Goal: Transaction & Acquisition: Purchase product/service

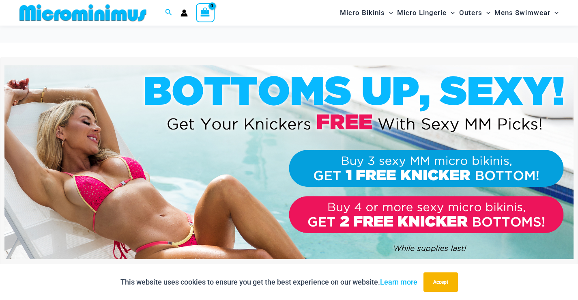
scroll to position [433, 0]
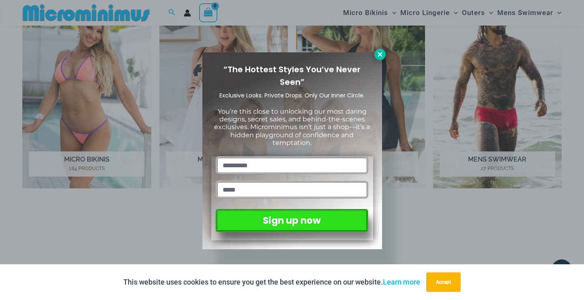
click at [380, 52] on icon at bounding box center [380, 54] width 7 height 7
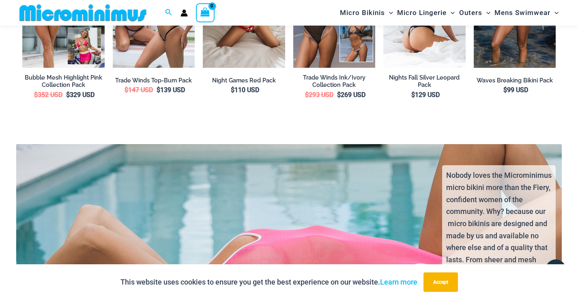
scroll to position [1291, 0]
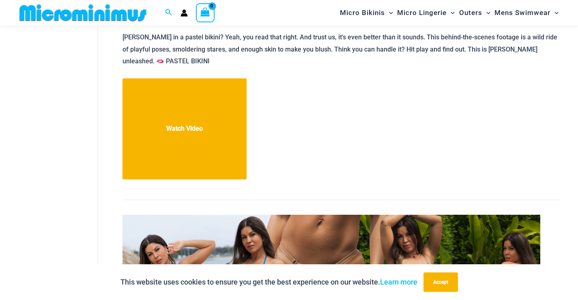
scroll to position [750, 0]
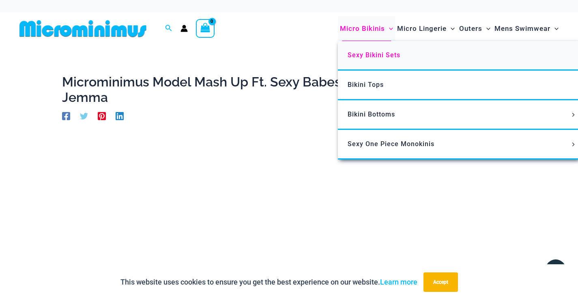
click at [374, 52] on span "Sexy Bikini Sets" at bounding box center [374, 55] width 53 height 8
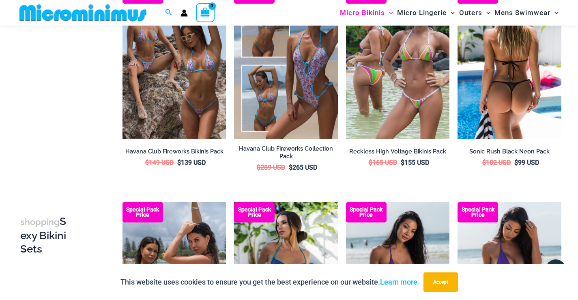
scroll to position [1293, 0]
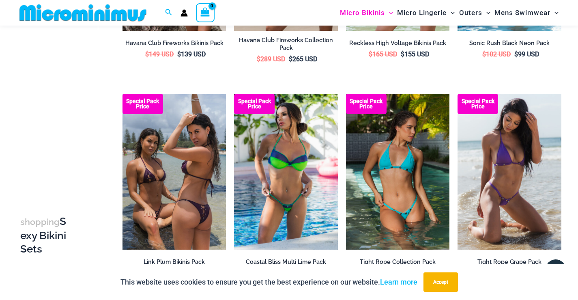
click at [397, 188] on img at bounding box center [398, 171] width 104 height 155
